Goal: Check status: Check status

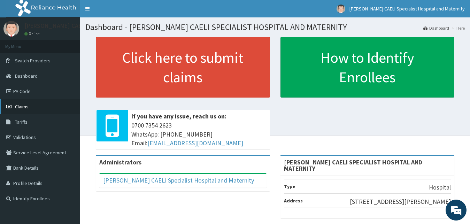
click at [22, 104] on span "Claims" at bounding box center [22, 106] width 14 height 6
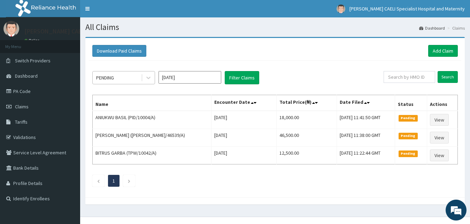
click at [129, 82] on div "PENDING" at bounding box center [117, 77] width 48 height 11
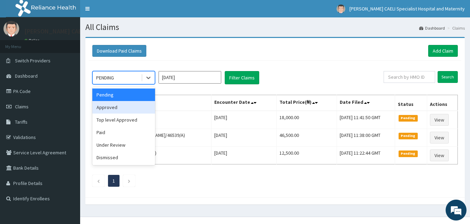
click at [132, 108] on div "Approved" at bounding box center [123, 107] width 63 height 13
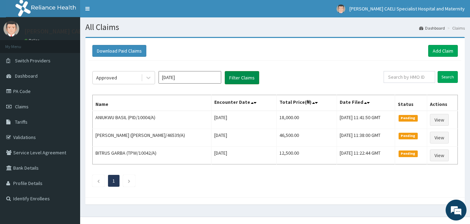
click at [244, 79] on button "Filter Claims" at bounding box center [242, 77] width 34 height 13
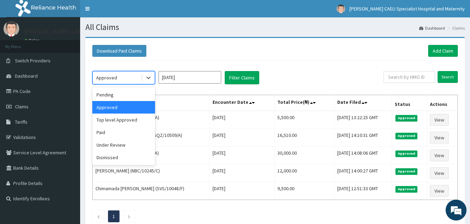
click at [135, 74] on div "Approved" at bounding box center [117, 77] width 48 height 11
click at [123, 95] on div "Pending" at bounding box center [123, 94] width 63 height 13
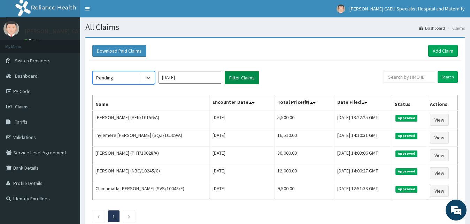
click at [237, 77] on button "Filter Claims" at bounding box center [242, 77] width 34 height 13
